Goal: Task Accomplishment & Management: Manage account settings

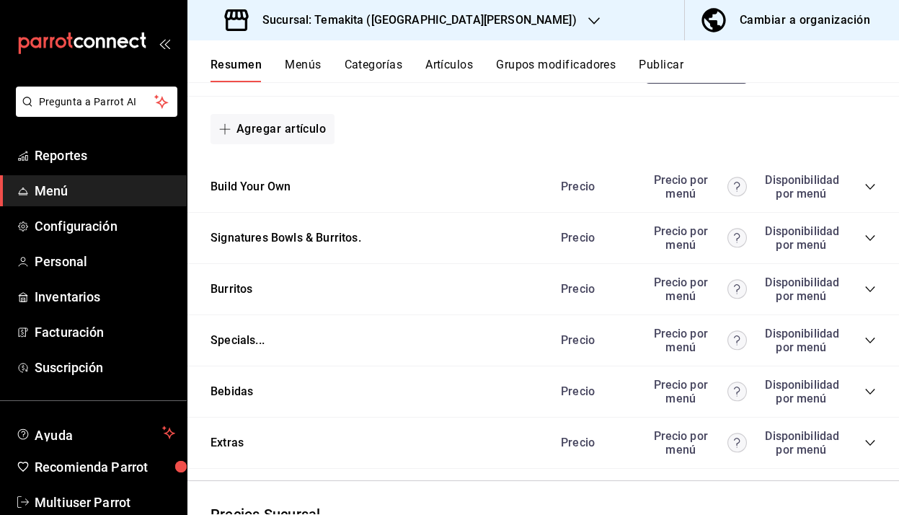
scroll to position [1455, 0]
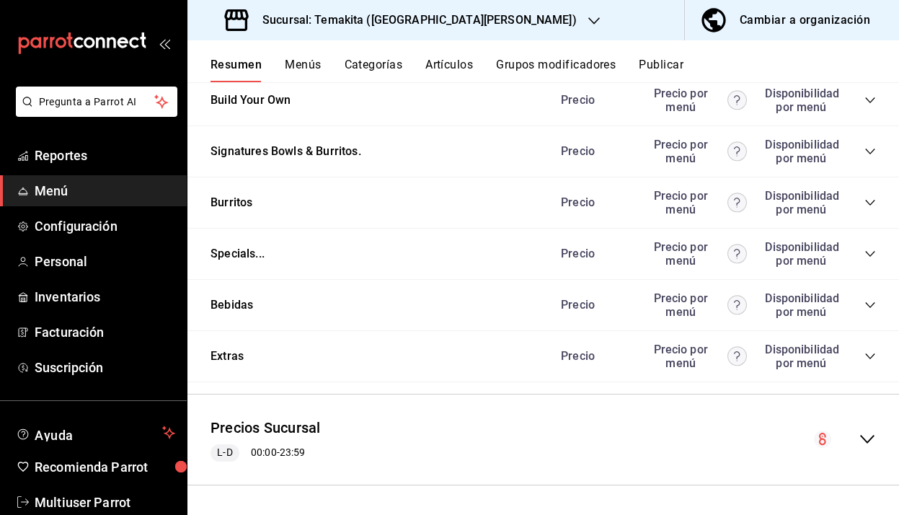
click at [869, 437] on icon "collapse-menu-row" at bounding box center [867, 439] width 17 height 17
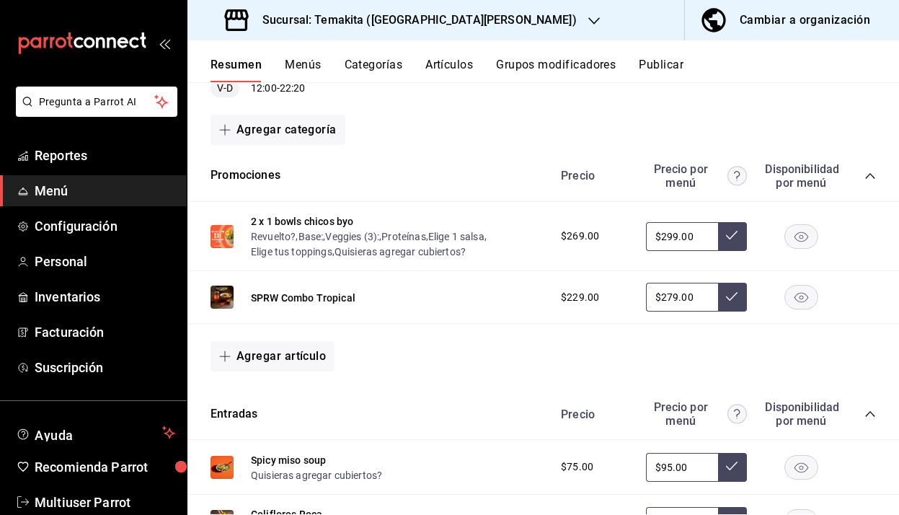
scroll to position [0, 0]
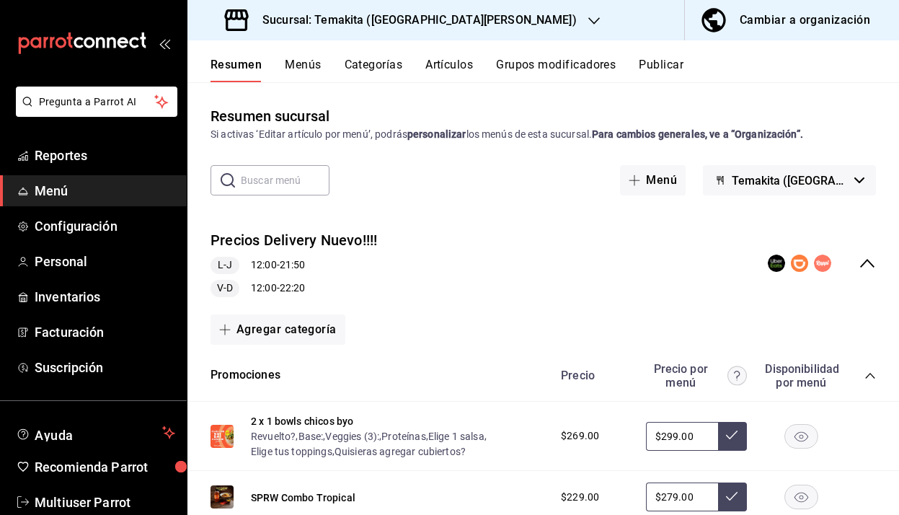
click at [812, 17] on div "Cambiar a organización" at bounding box center [805, 20] width 131 height 20
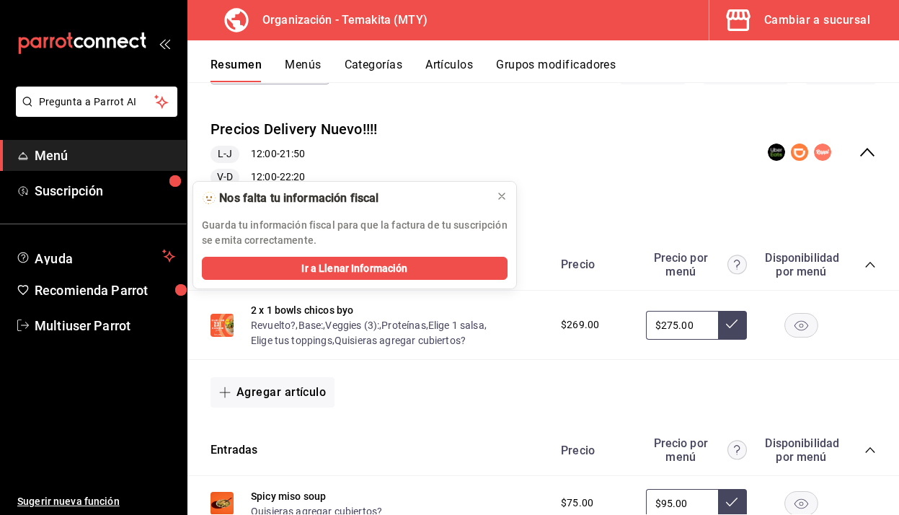
scroll to position [112, 0]
click at [505, 198] on icon at bounding box center [502, 196] width 12 height 12
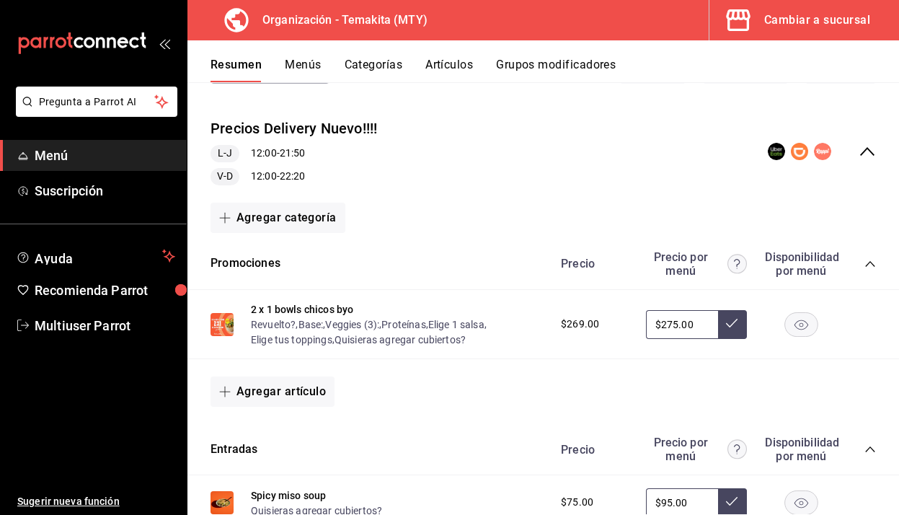
click at [681, 321] on input "$275.00" at bounding box center [682, 324] width 72 height 29
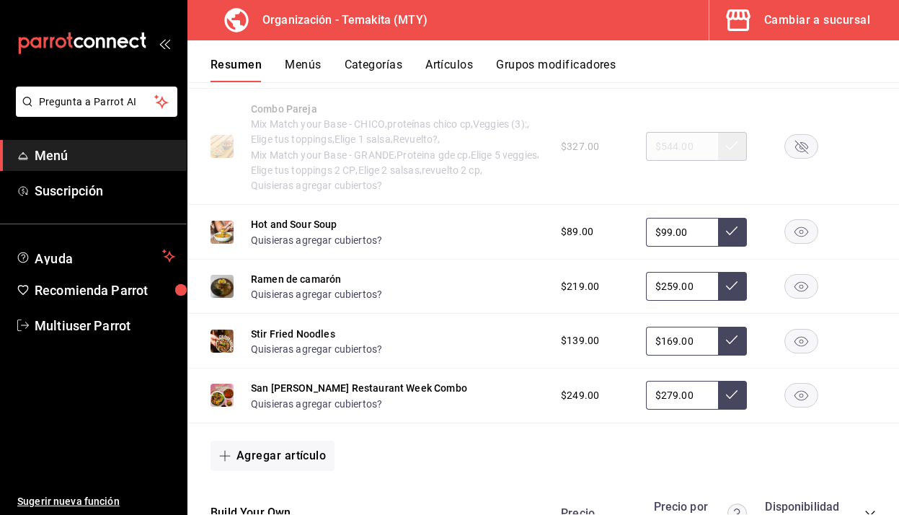
scroll to position [1042, 0]
